Goal: Task Accomplishment & Management: Manage account settings

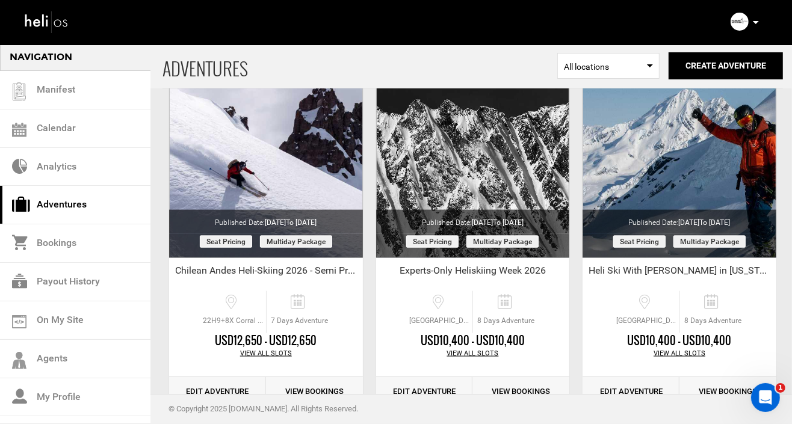
scroll to position [1107, 0]
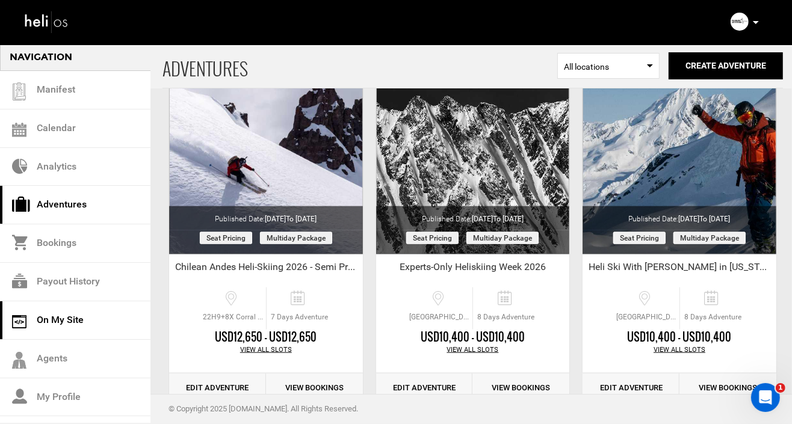
click at [75, 317] on link "On My Site" at bounding box center [75, 321] width 150 height 39
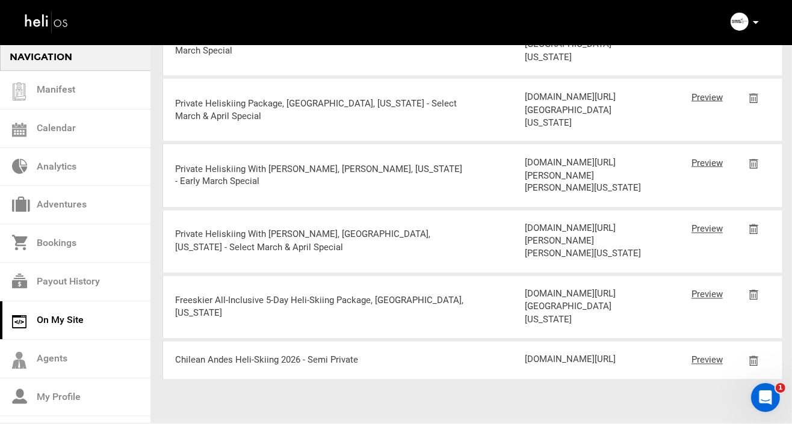
scroll to position [2523, 0]
drag, startPoint x: 605, startPoint y: 362, endPoint x: 526, endPoint y: 299, distance: 101.1
click at [526, 354] on div "[DOMAIN_NAME][URL]" at bounding box center [583, 360] width 117 height 13
copy div "[DOMAIN_NAME][URL]"
click at [61, 199] on link "Adventures" at bounding box center [75, 205] width 150 height 39
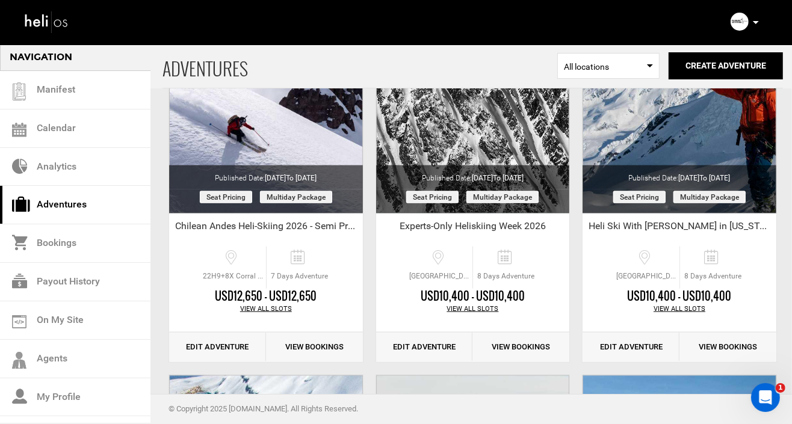
scroll to position [1195, 0]
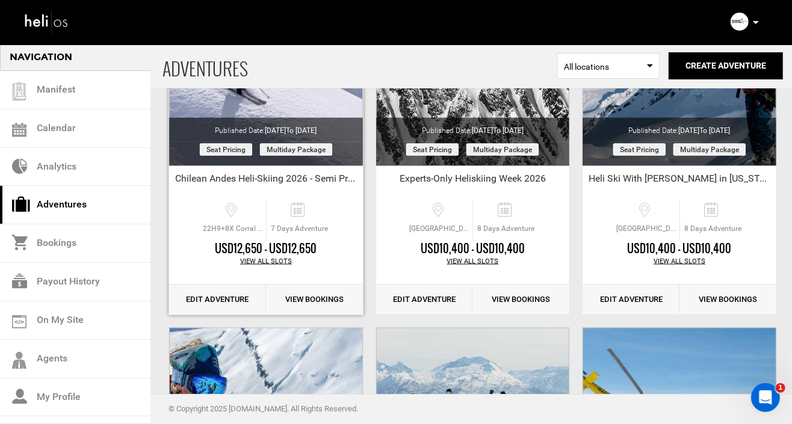
click at [218, 299] on link "Edit Adventure" at bounding box center [217, 299] width 97 height 29
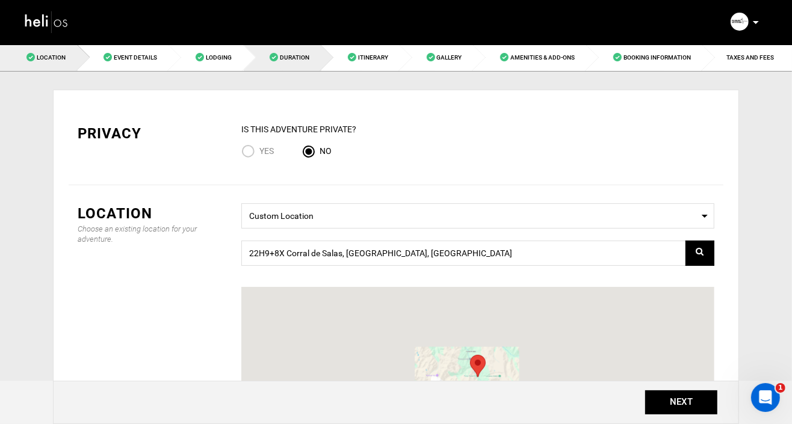
click at [288, 56] on span "Duration" at bounding box center [294, 57] width 29 height 7
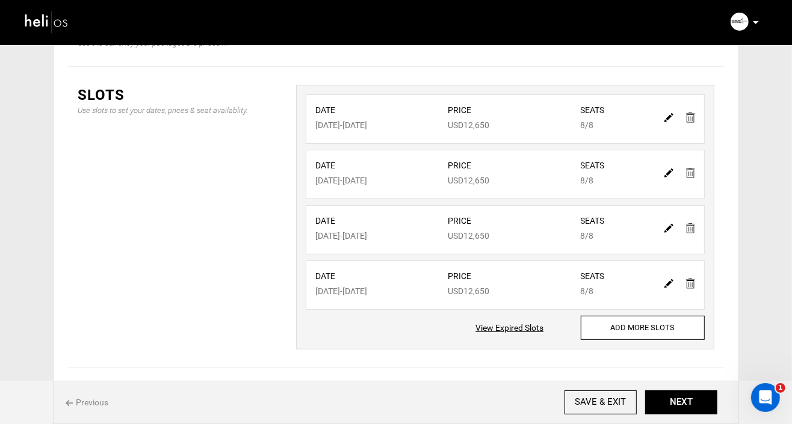
scroll to position [259, 0]
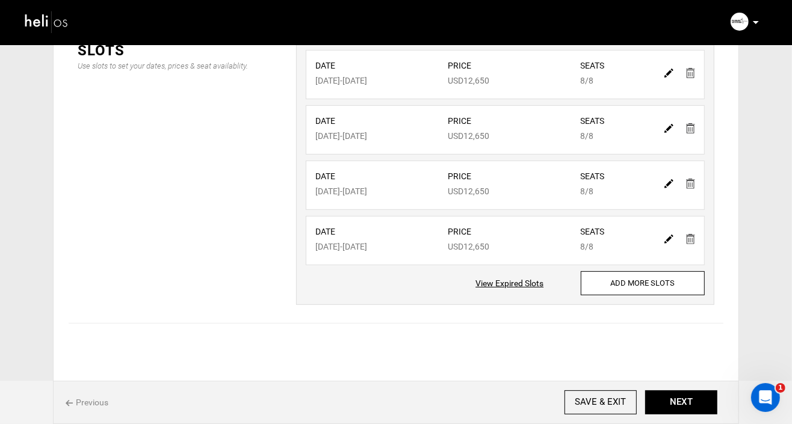
click at [666, 235] on img at bounding box center [669, 239] width 9 height 9
type input "[DATE]"
type input "12650"
type input "8"
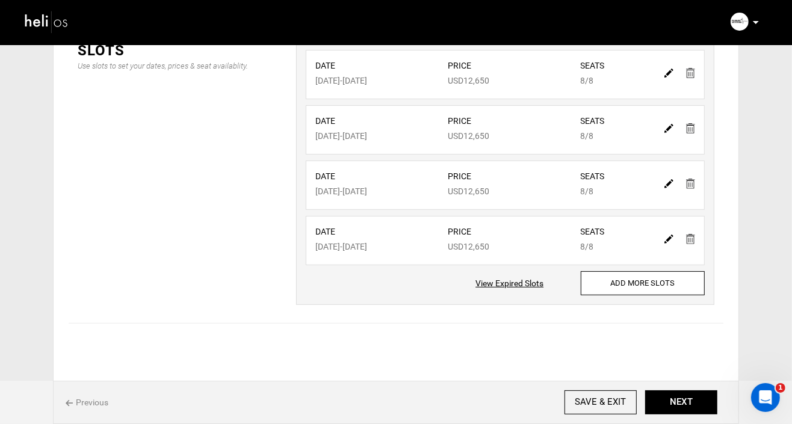
type input "8"
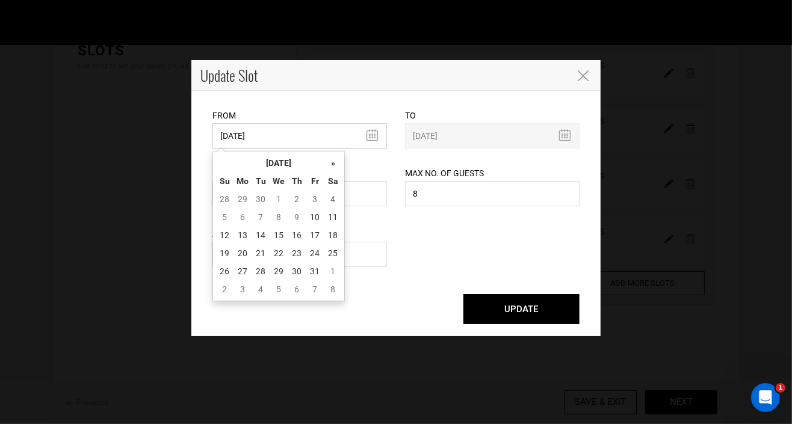
click at [371, 134] on input "[DATE]" at bounding box center [299, 135] width 175 height 25
click at [333, 166] on th "»" at bounding box center [333, 163] width 18 height 18
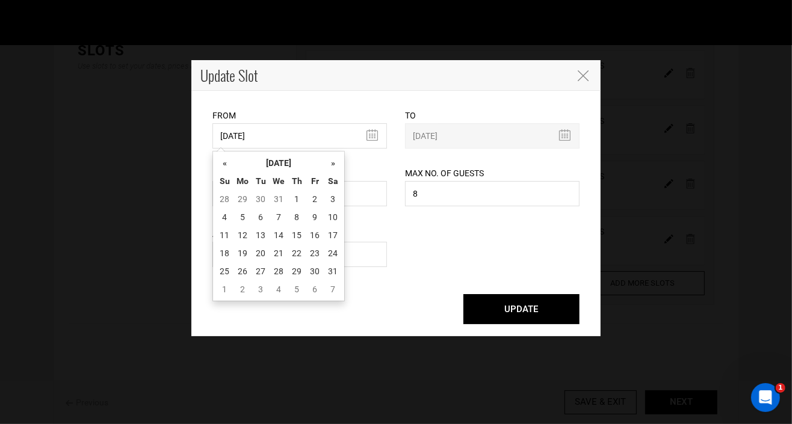
click at [333, 166] on th "»" at bounding box center [333, 163] width 18 height 18
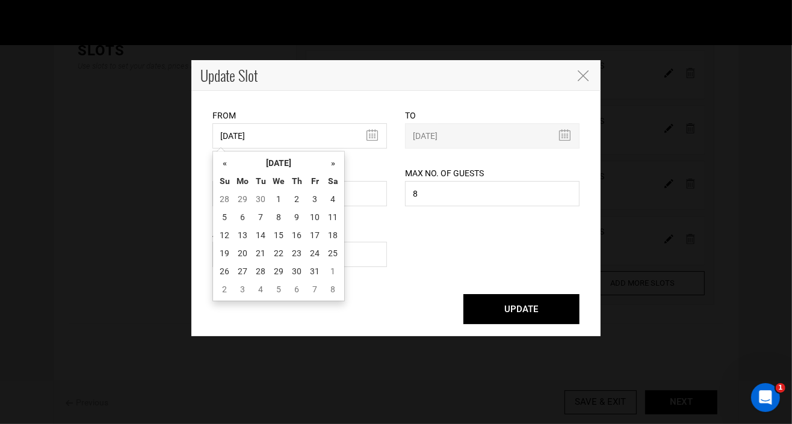
click at [333, 166] on th "»" at bounding box center [333, 163] width 18 height 18
click at [333, 196] on td "5" at bounding box center [333, 199] width 18 height 18
type input "[DATE]"
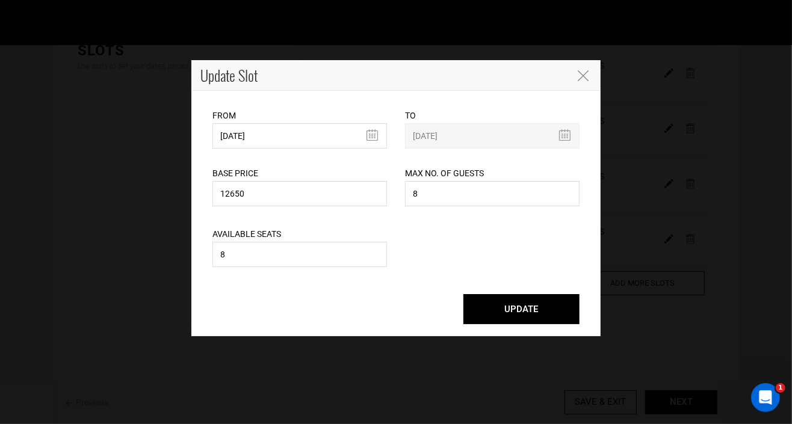
click at [519, 310] on button "UPDATE" at bounding box center [521, 309] width 116 height 30
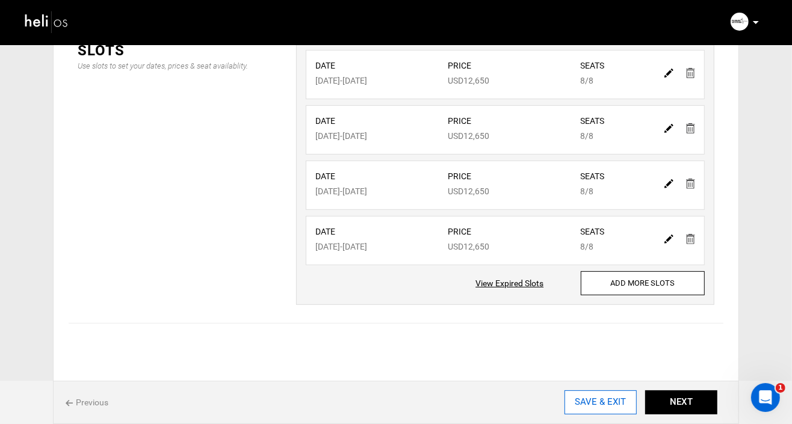
click at [608, 401] on input "SAVE & EXIT" at bounding box center [601, 403] width 72 height 24
